Goal: Answer question/provide support: Share knowledge or assist other users

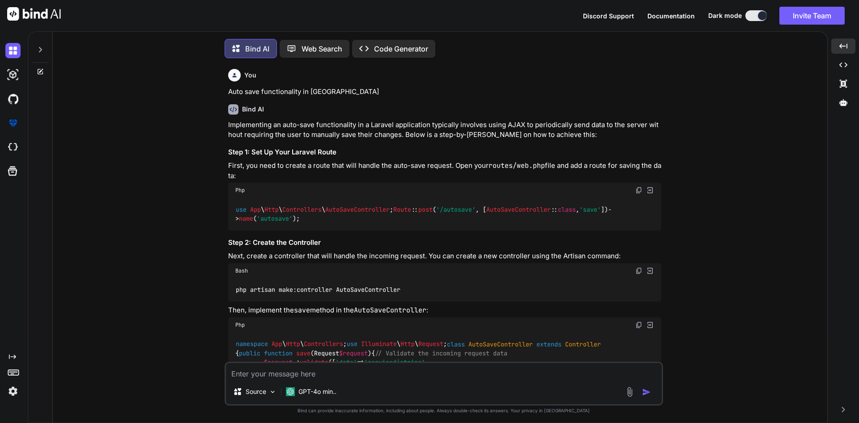
click at [359, 372] on textarea at bounding box center [444, 371] width 436 height 16
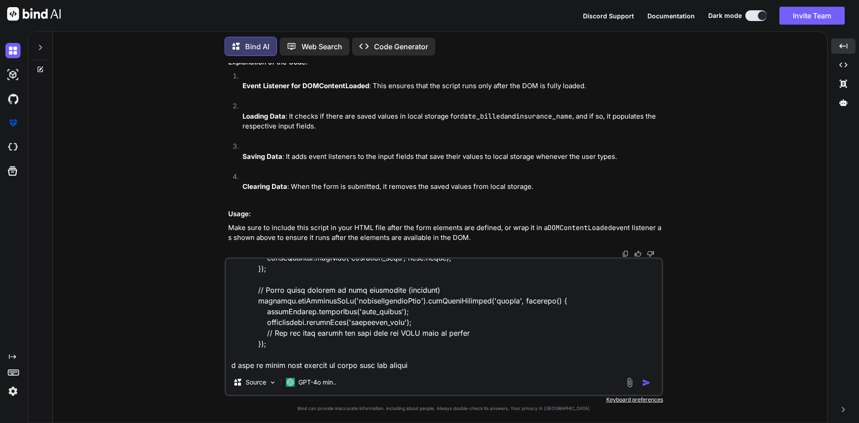
scroll to position [162, 0]
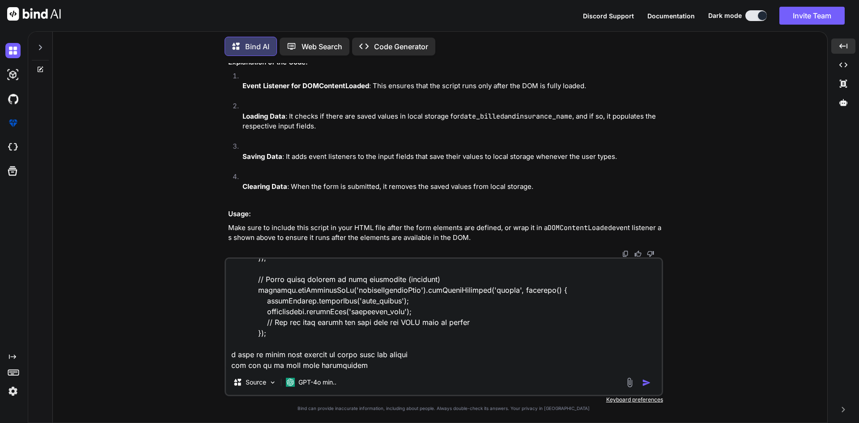
type textarea "if (localStorage.getItem('date_billed')) { document.getElementById('date_billed…"
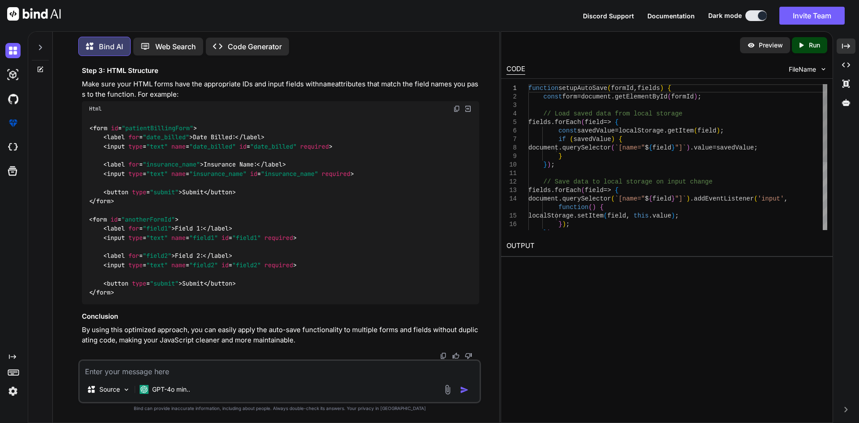
scroll to position [3896, 0]
click at [847, 45] on icon "Created with Pixso." at bounding box center [846, 46] width 8 height 8
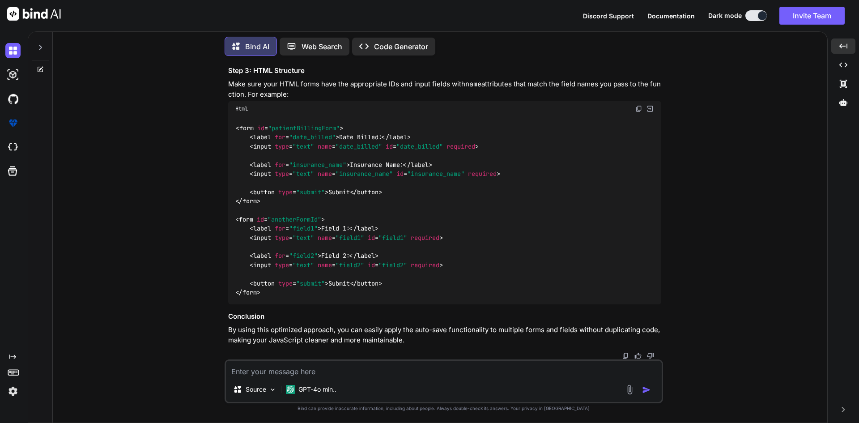
scroll to position [3533, 0]
drag, startPoint x: 236, startPoint y: 106, endPoint x: 261, endPoint y: 327, distance: 222.5
copy code "function setupAutoSave ( formId, fields ) { const form = document . getElementB…"
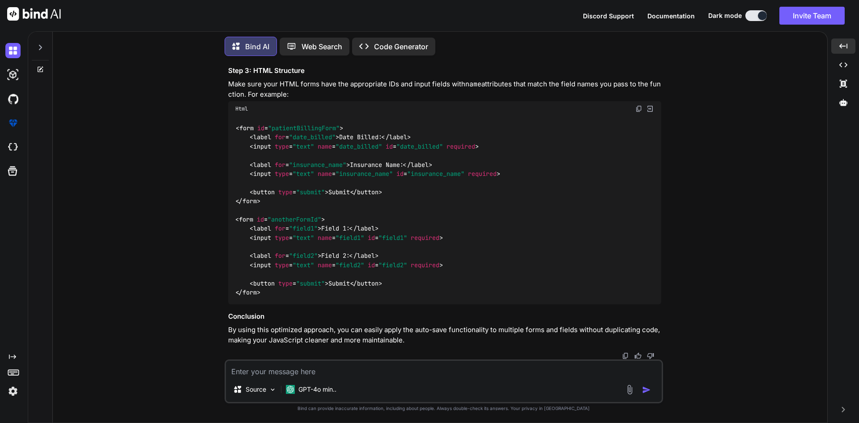
scroll to position [3623, 0]
drag, startPoint x: 250, startPoint y: 274, endPoint x: 512, endPoint y: 274, distance: 262.3
copy code "setupAutoSave ( 'patientBillingForm' , [ 'date_billed' , 'insurance_name' ]);"
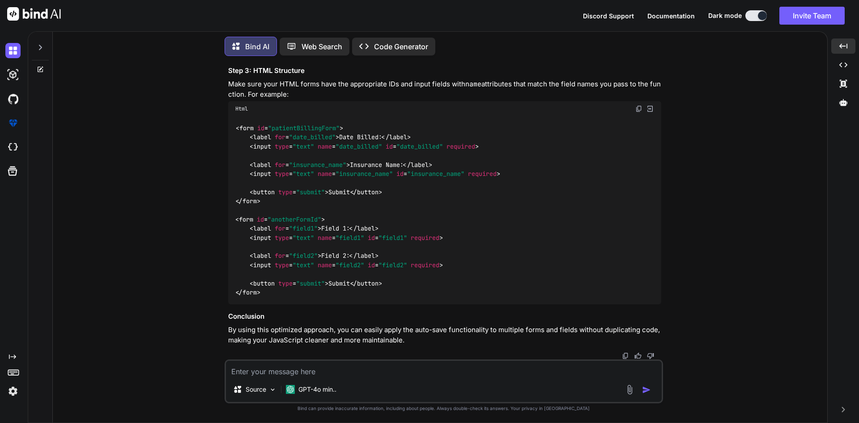
click at [357, 372] on textarea at bounding box center [444, 369] width 436 height 16
paste textarea "<form method="POST" action="{{ route('user.storeBill', $patient->id) }}" id="pa…"
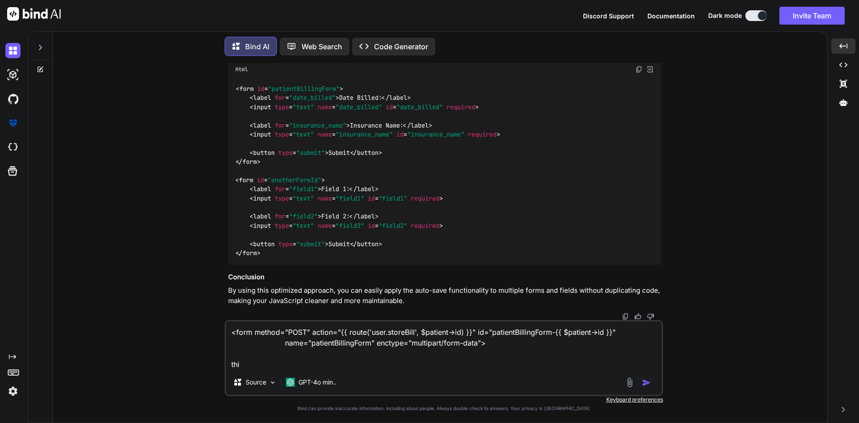
drag, startPoint x: 476, startPoint y: 331, endPoint x: 624, endPoint y: 331, distance: 148.2
click at [624, 331] on textarea "<form method="POST" action="{{ route('user.storeBill', $patient->id) }}" id="pa…" at bounding box center [444, 345] width 436 height 48
click at [302, 361] on textarea "<form method="POST" action="{{ route('user.storeBill', $patient->id) }}" id="pa…" at bounding box center [444, 345] width 436 height 48
paste textarea "id="patientBillingForm-{{ $patient->id }}""
paste textarea "setupAutoSave('patientBillingForm', ['date_billed', 'insurance_name']);"
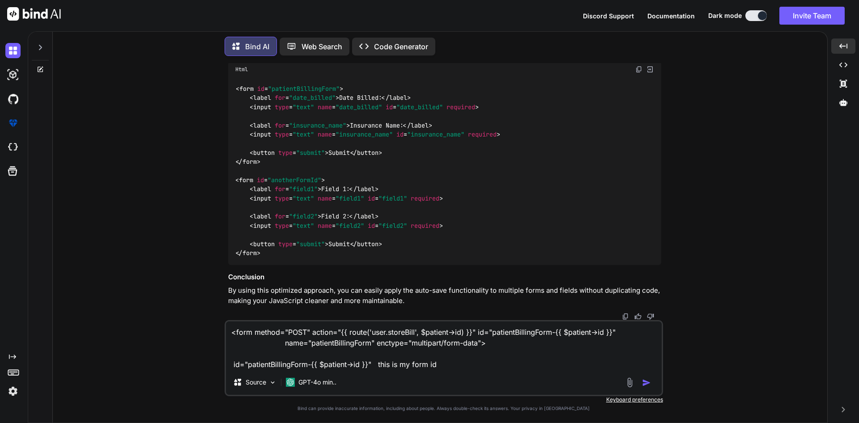
type textarea "<form method="POST" action="{{ route('user.storeBill', $patient->id) }}" id="pa…"
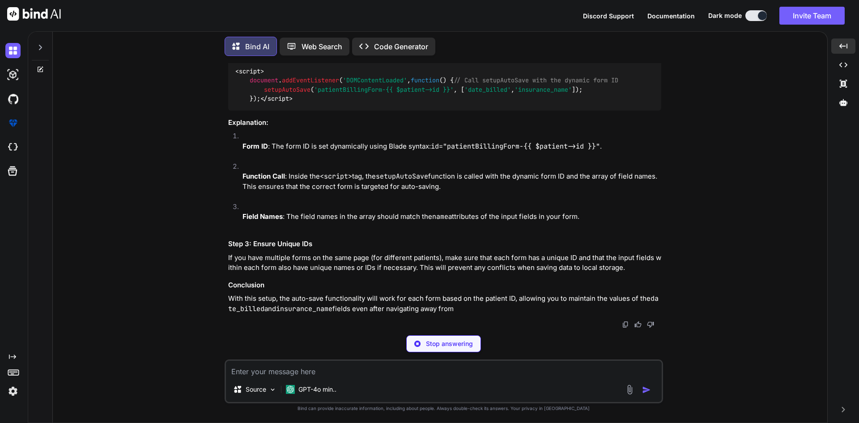
scroll to position [4636, 0]
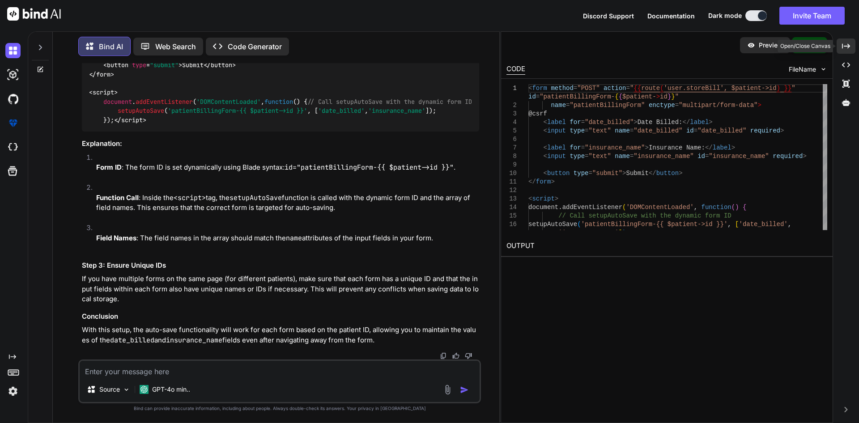
click at [847, 47] on icon "Created with Pixso." at bounding box center [846, 46] width 8 height 8
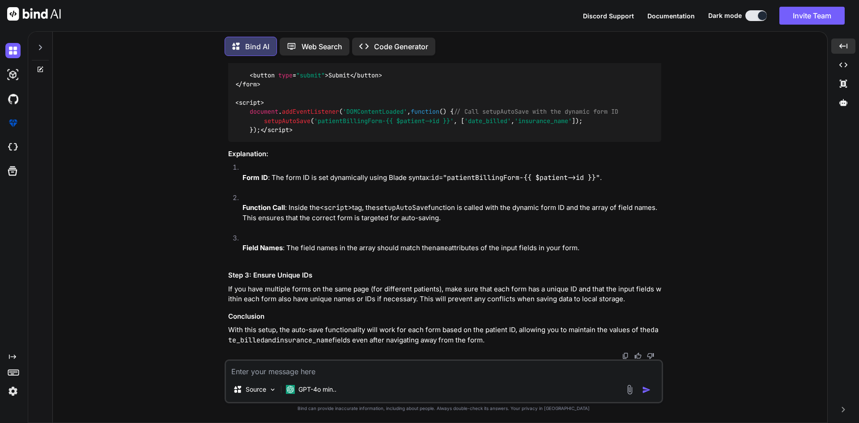
scroll to position [4659, 0]
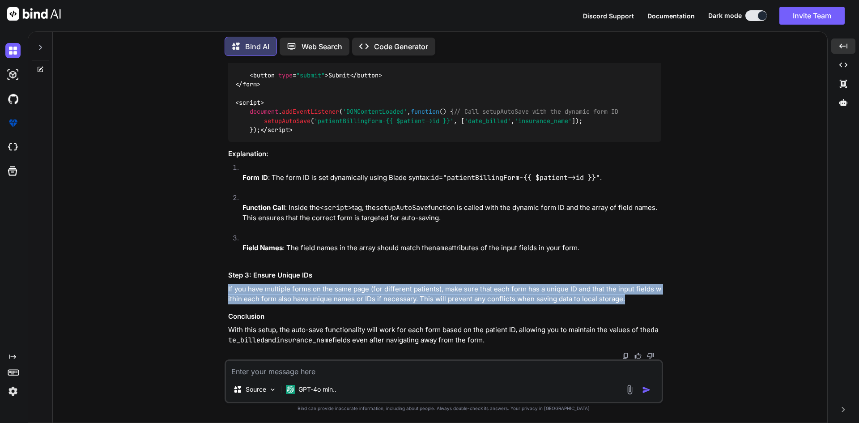
drag, startPoint x: 627, startPoint y: 295, endPoint x: 219, endPoint y: 293, distance: 407.8
click at [219, 293] on div "You Auto save functionality in laravel Bind AI Implementing an auto-save functi…" at bounding box center [444, 242] width 768 height 359
copy p "If you have multiple forms on the same page (for different patients), make sure…"
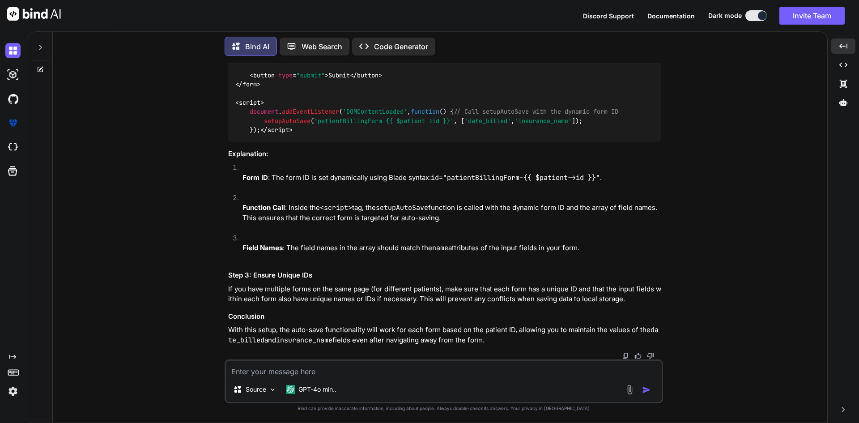
click at [238, 376] on textarea at bounding box center [444, 369] width 436 height 16
paste textarea "If you have multiple forms on the same page (for different patients), make sure…"
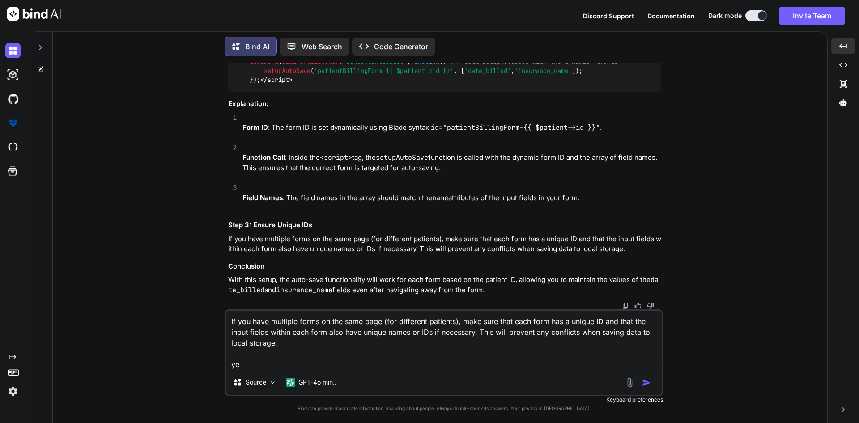
type textarea "If you have multiple forms on the same page (for different patients), make sure…"
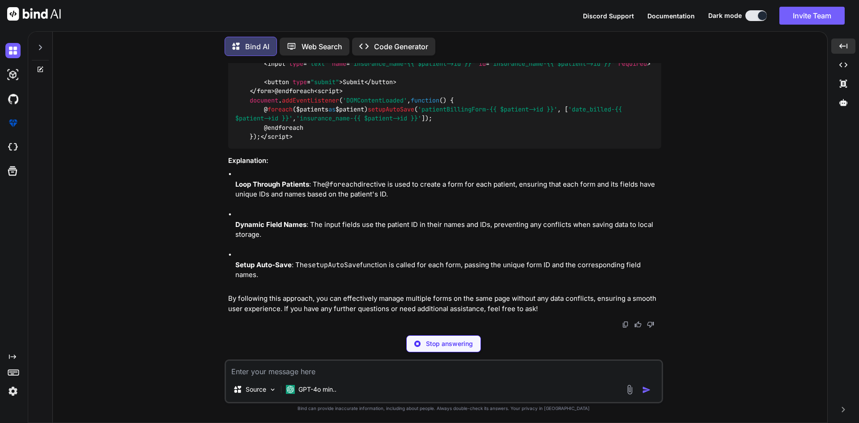
scroll to position [5412, 0]
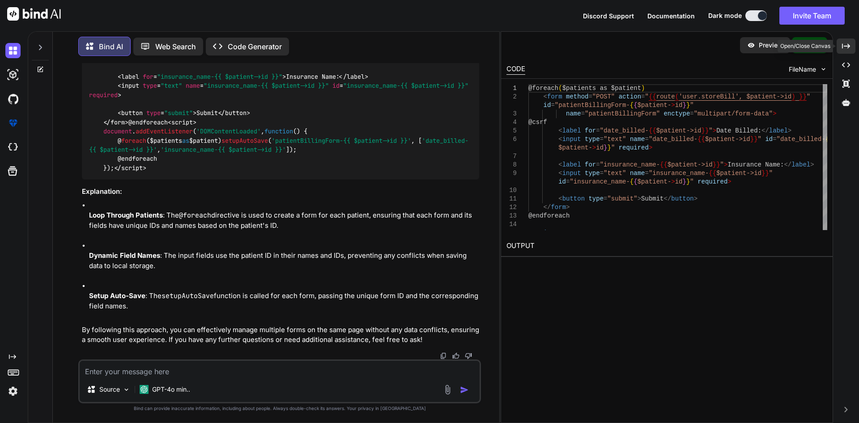
click at [846, 42] on div "Created with Pixso." at bounding box center [846, 45] width 19 height 15
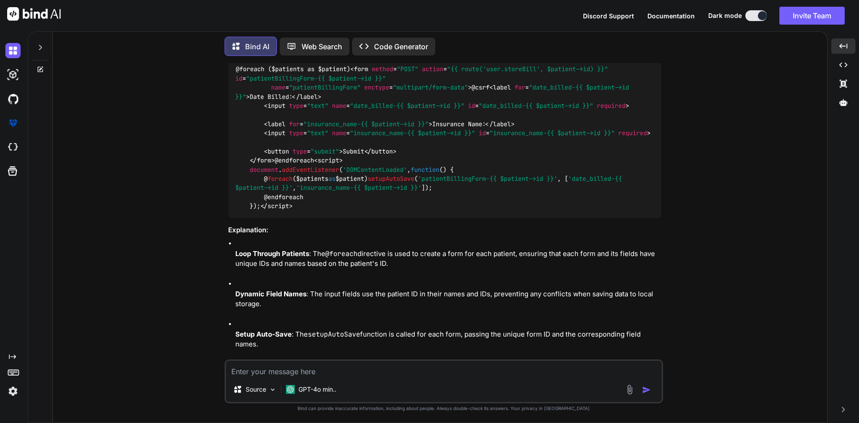
scroll to position [4490, 0]
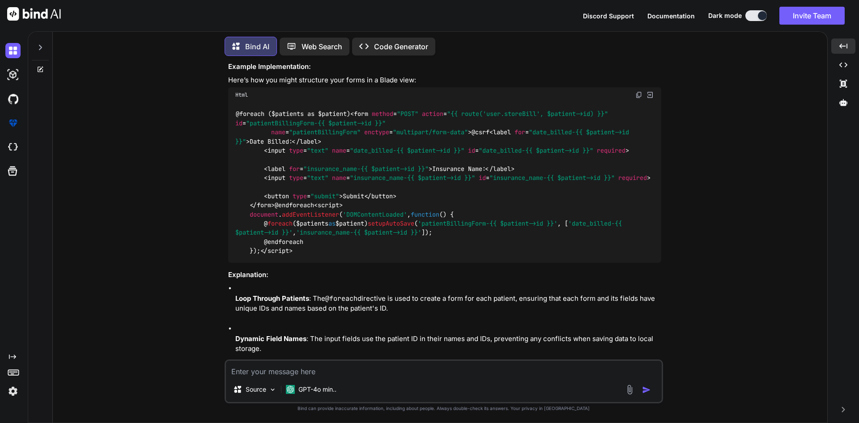
drag, startPoint x: 262, startPoint y: 282, endPoint x: 469, endPoint y: 282, distance: 206.8
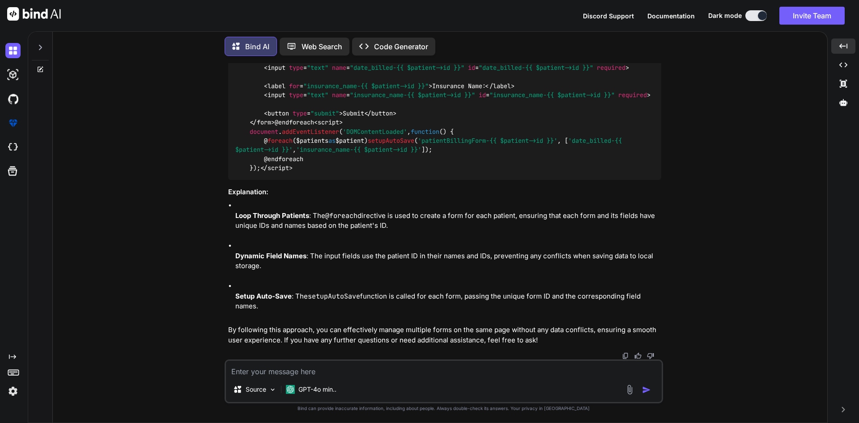
scroll to position [5206, 0]
click at [286, 370] on textarea at bounding box center [444, 369] width 436 height 16
paste textarea "Cannot read properties of null (reading 'addEventListener')"
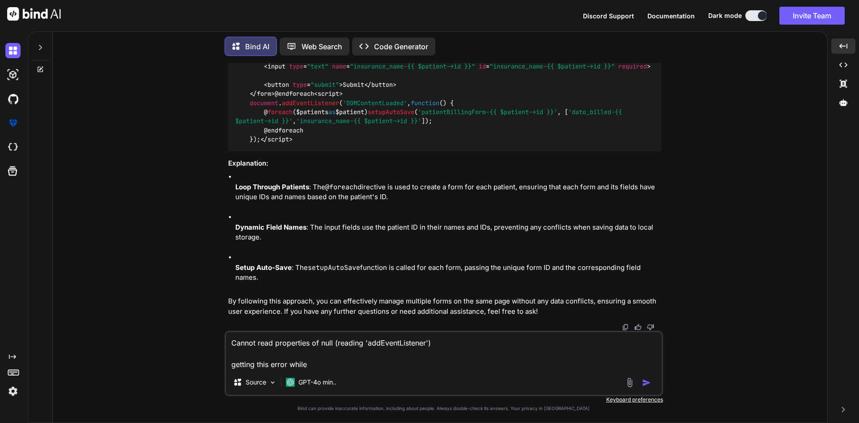
paste textarea "setupAutoSave('patientBillingForm-{{ $patient->id }}', ['date_billed-{{ $patien…"
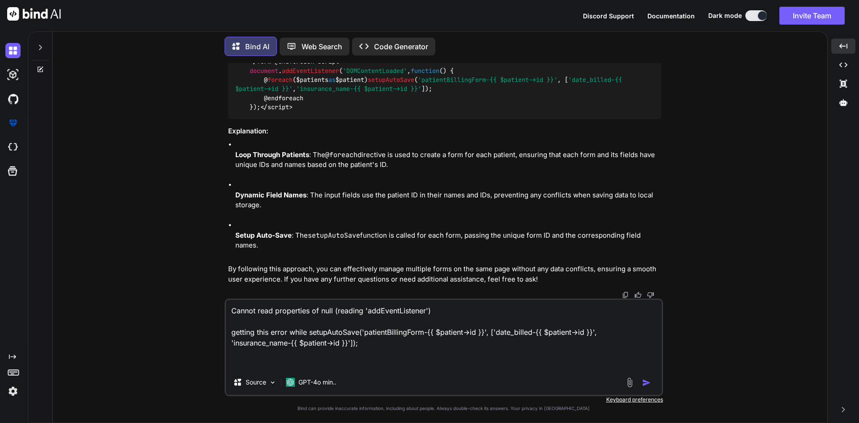
paste textarea "function setupAutoSave(formId, fields) { try { const form = document.getElement…"
type textarea "Cannot read properties of null (reading 'addEventListener') getting this error …"
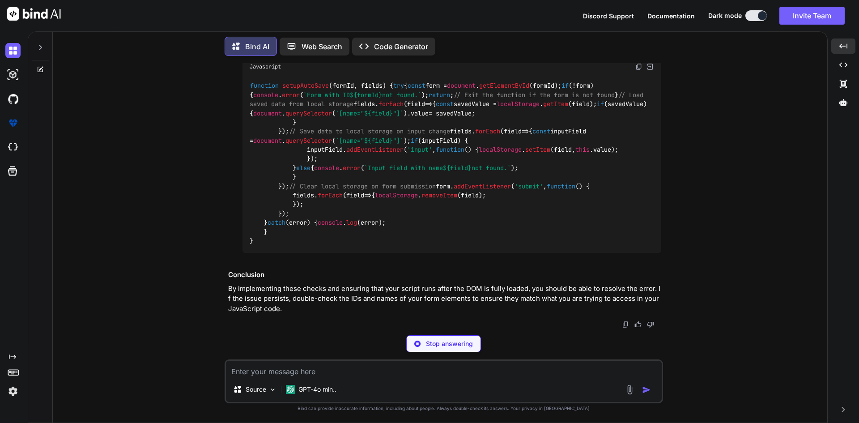
scroll to position [6096, 0]
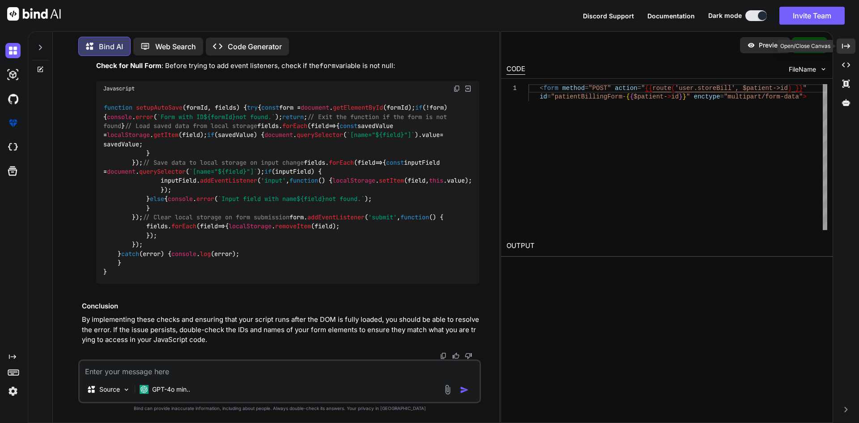
click at [845, 44] on icon "Created with Pixso." at bounding box center [846, 46] width 8 height 8
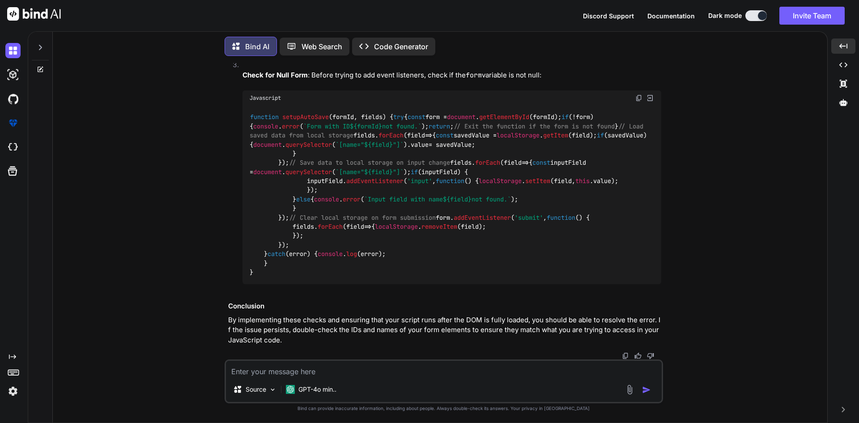
scroll to position [6240, 0]
click at [640, 94] on img at bounding box center [639, 97] width 7 height 7
click at [358, 372] on textarea at bounding box center [444, 369] width 436 height 16
paste textarea "<div class="col-xl-4 col-md-6 col-12"> <div class="mb-3"> <label for="insurance…"
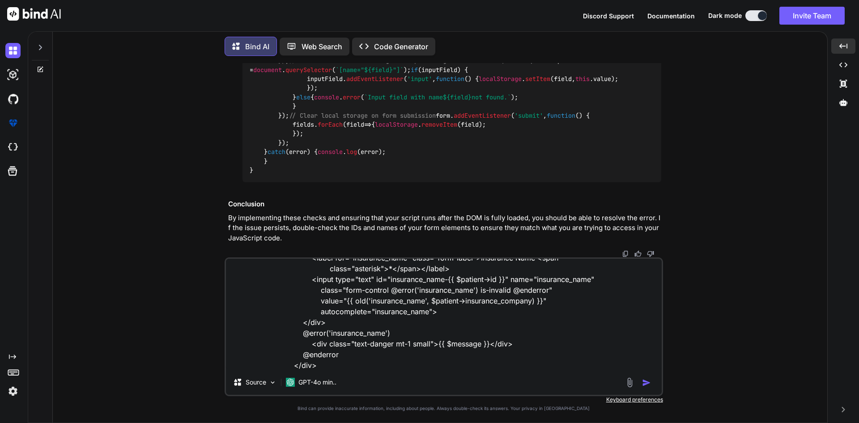
scroll to position [65, 0]
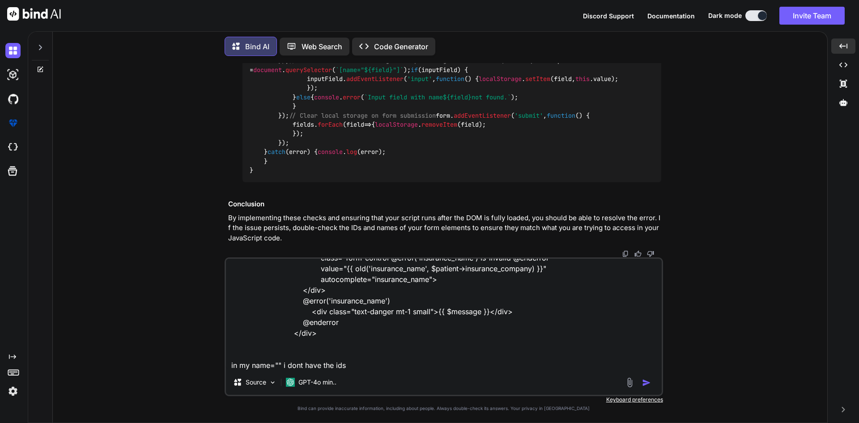
click at [360, 364] on textarea "<div class="col-xl-4 col-md-6 col-12"> <div class="mb-3"> <label for="insurance…" at bounding box center [444, 314] width 436 height 111
paste textarea "<div class="col-xl-4 col-md-6 col-12"> <div class="mb-3"> <label for="date_bill…"
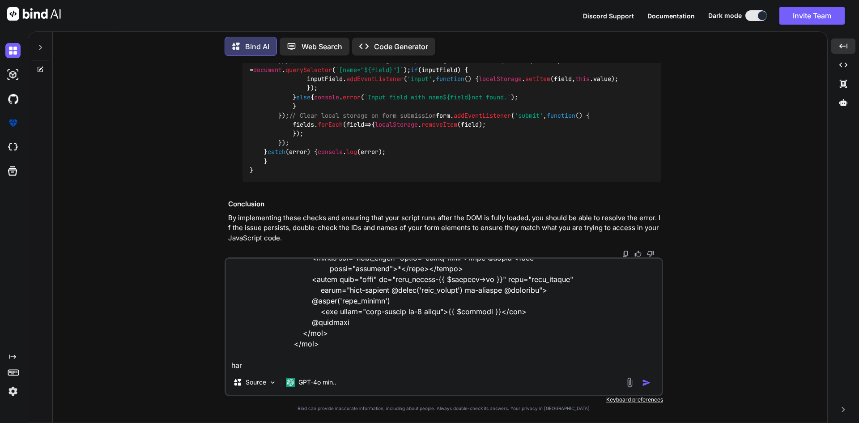
scroll to position [227, 0]
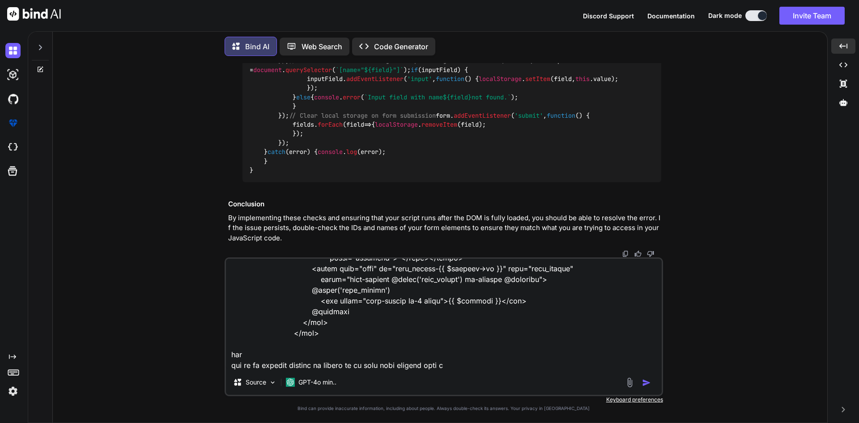
type textarea "<div class="col-xl-4 col-md-6 col-12"> <div class="mb-3"> <label for="insurance…"
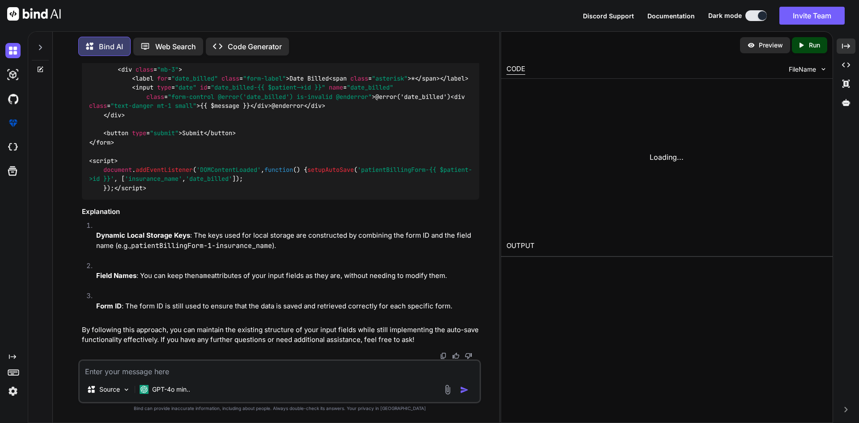
scroll to position [7564, 0]
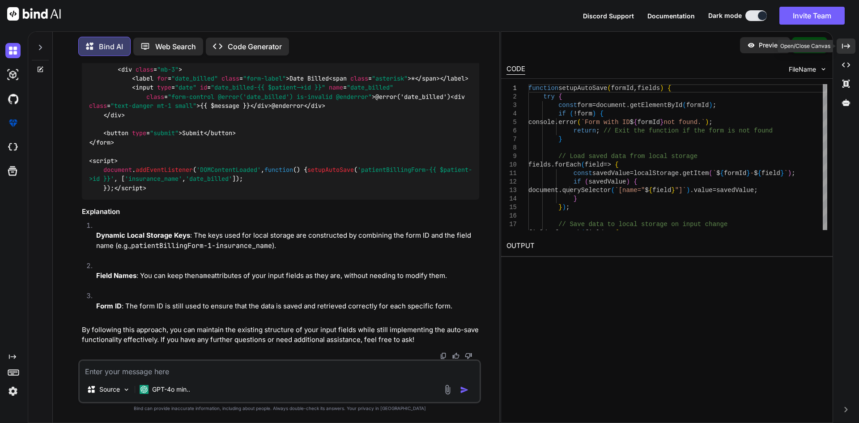
click at [846, 47] on icon "Created with Pixso." at bounding box center [846, 46] width 8 height 8
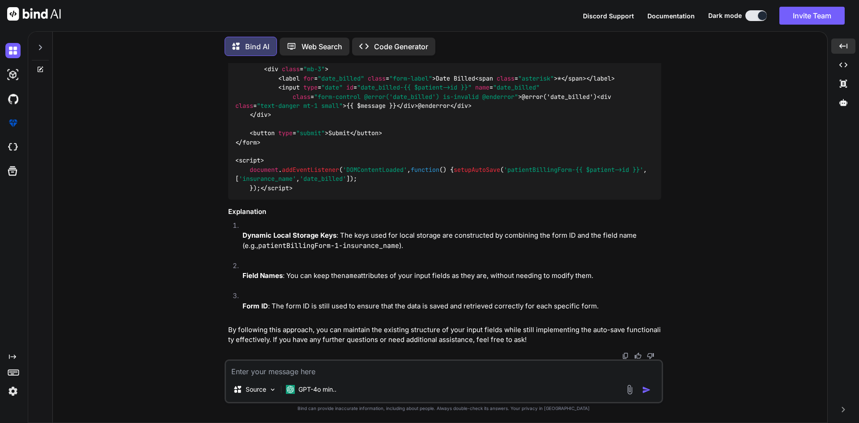
scroll to position [6873, 0]
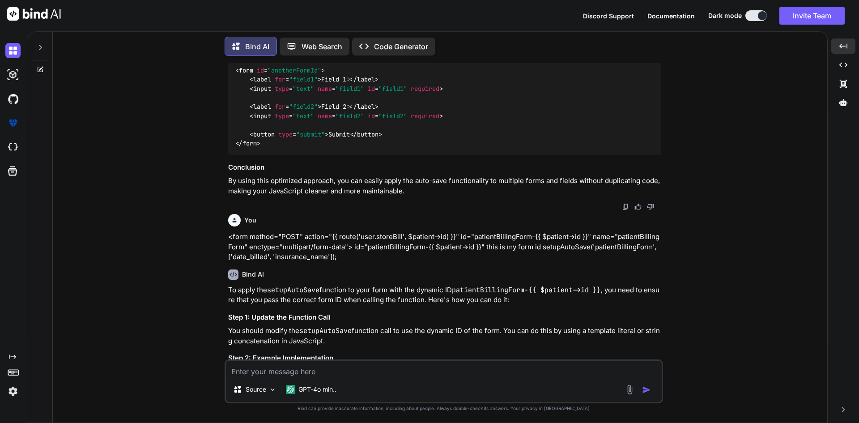
scroll to position [3560, 0]
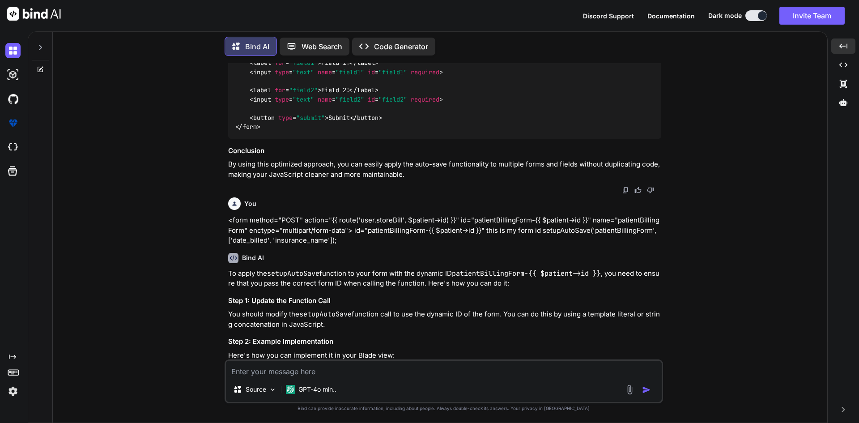
drag, startPoint x: 236, startPoint y: 78, endPoint x: 252, endPoint y: 308, distance: 230.2
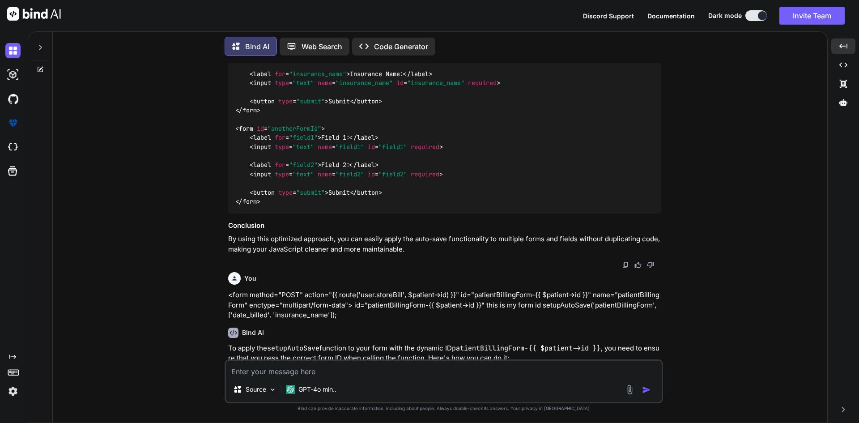
scroll to position [3471, 0]
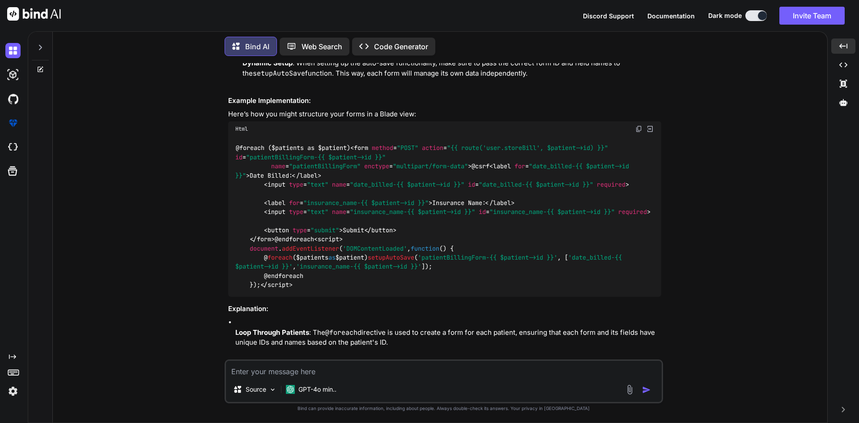
scroll to position [4500, 0]
